Goal: Information Seeking & Learning: Learn about a topic

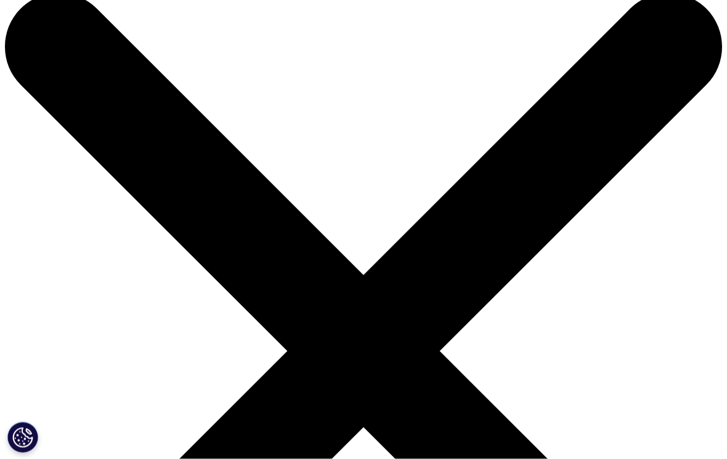
scroll to position [9, 0]
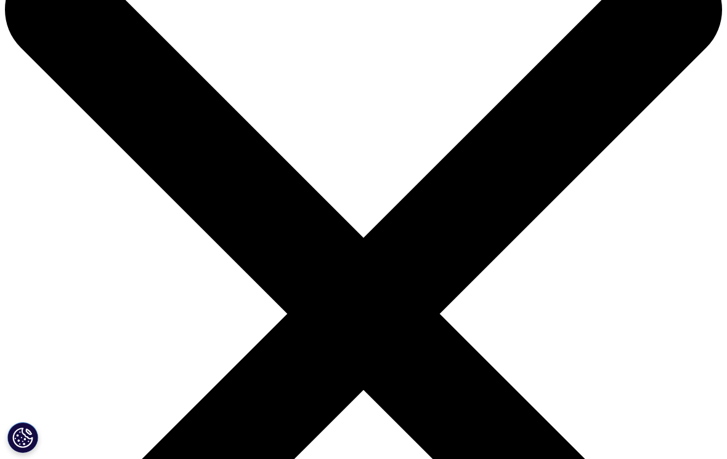
scroll to position [63, 0]
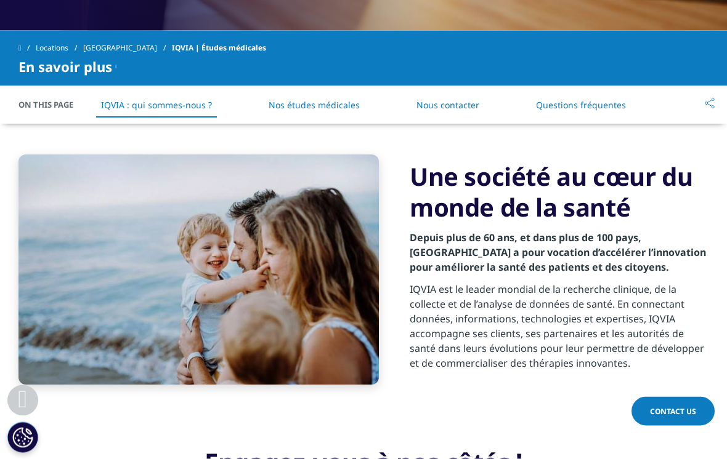
scroll to position [548, 0]
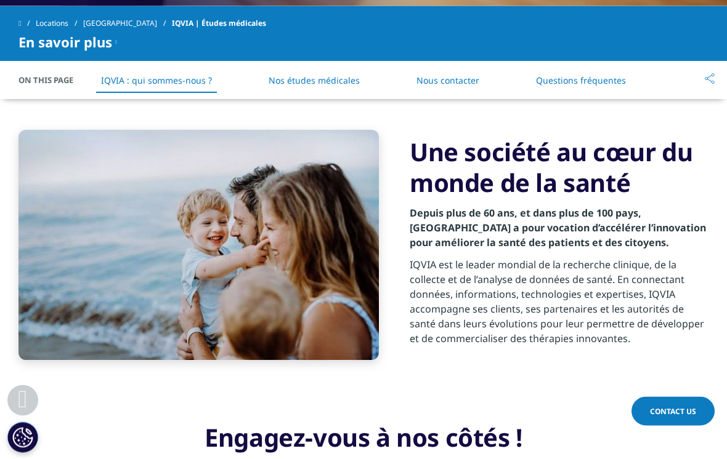
click at [326, 85] on link "Nos études médicales" at bounding box center [314, 81] width 91 height 12
